Goal: Check status: Check status

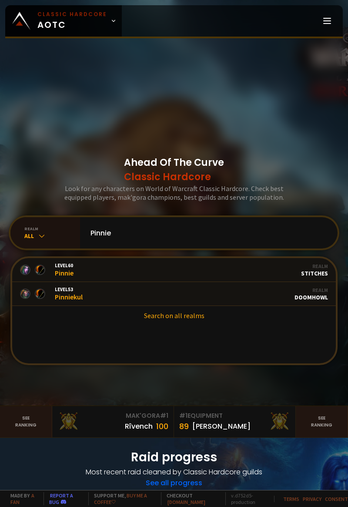
type input "Pinnie"
click at [223, 306] on link "Level 53 Pinniekul Guild Stalwart Realm Doomhowl" at bounding box center [174, 294] width 324 height 24
type input "Pinnie"
click at [205, 306] on link "Level 53 Pinniekul Guild Stalwart Realm Doomhowl" at bounding box center [174, 294] width 324 height 24
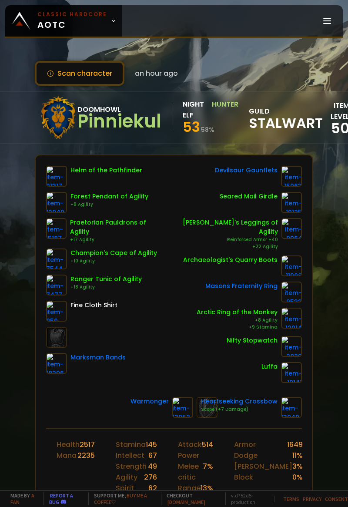
click at [112, 78] on button "Scan character" at bounding box center [80, 73] width 90 height 25
click at [209, 255] on div "Archaeologist's Quarry Boots" at bounding box center [230, 259] width 94 height 9
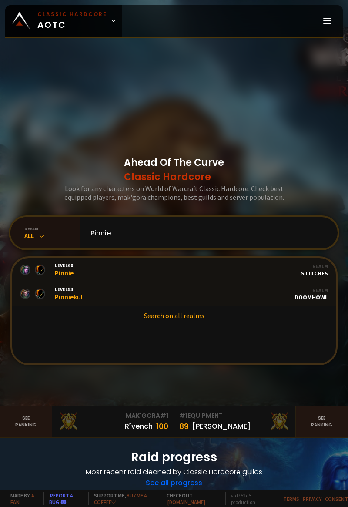
type input "Pinnie"
click at [207, 306] on link "Level 53 Pinniekul Guild Stalwart Realm Doomhowl" at bounding box center [174, 294] width 324 height 24
